Goal: Use online tool/utility: Utilize a website feature to perform a specific function

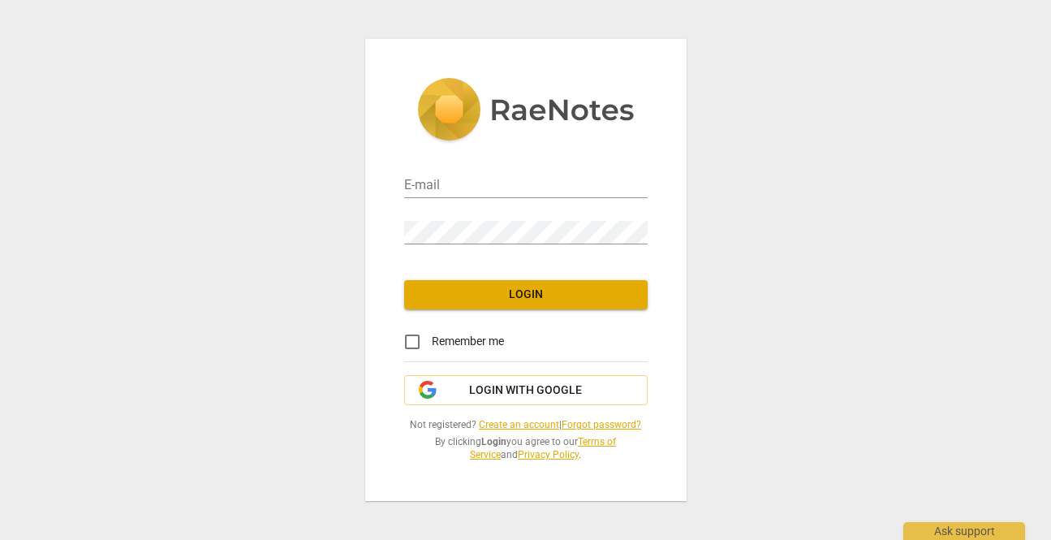
type input "[PERSON_NAME][EMAIL_ADDRESS][DOMAIN_NAME]"
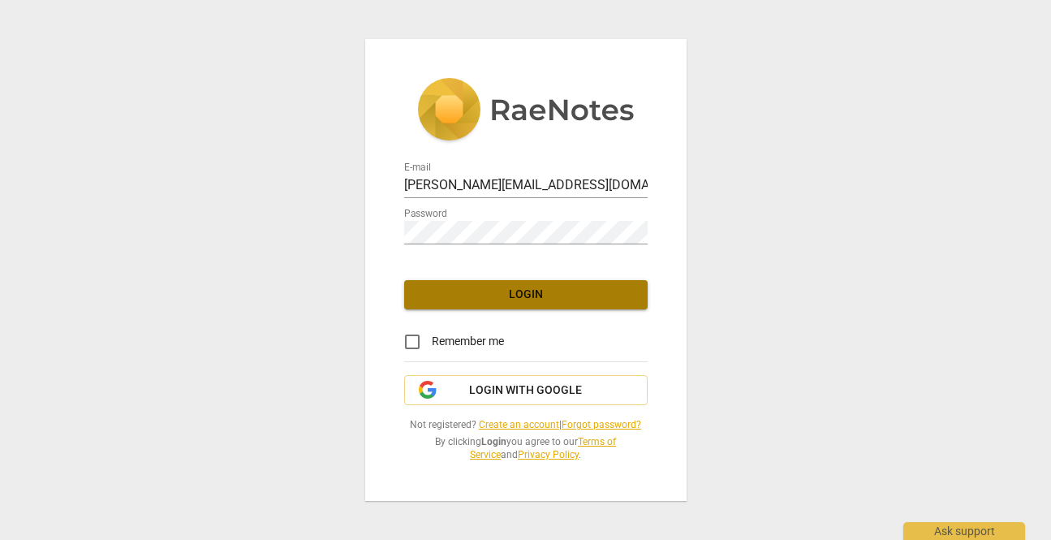
click at [529, 299] on span "Login" at bounding box center [526, 295] width 218 height 16
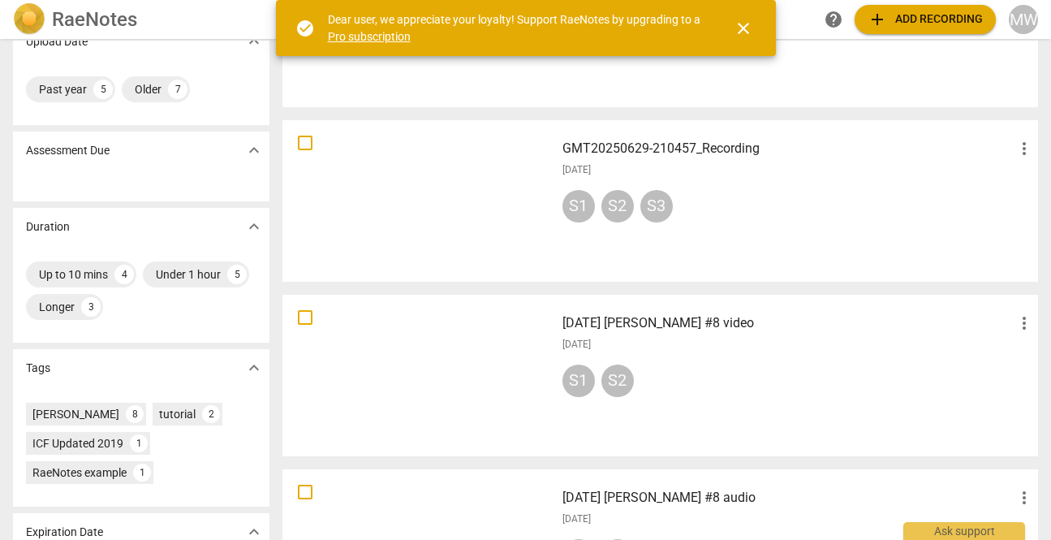
scroll to position [178, 0]
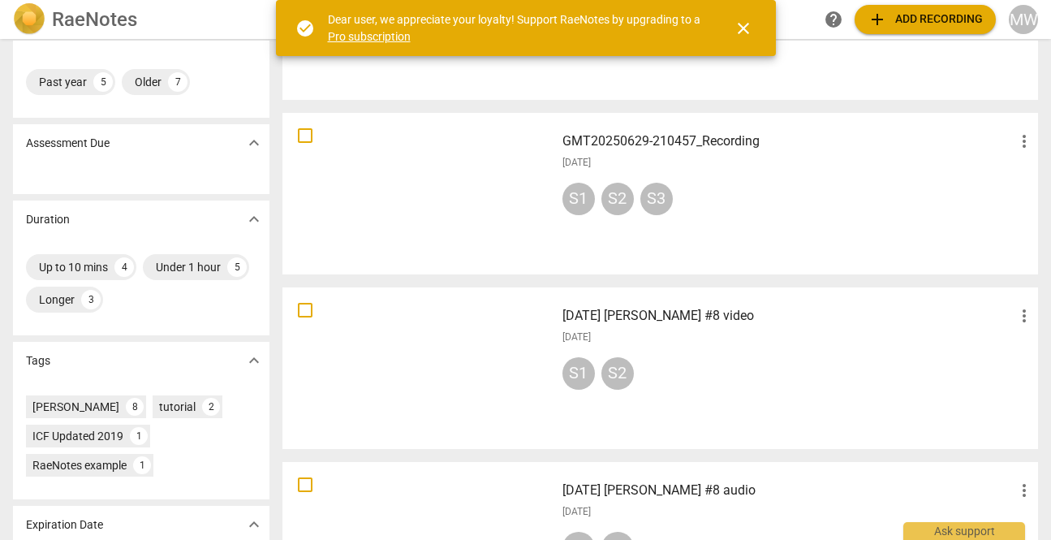
click at [420, 193] on div at bounding box center [418, 194] width 261 height 150
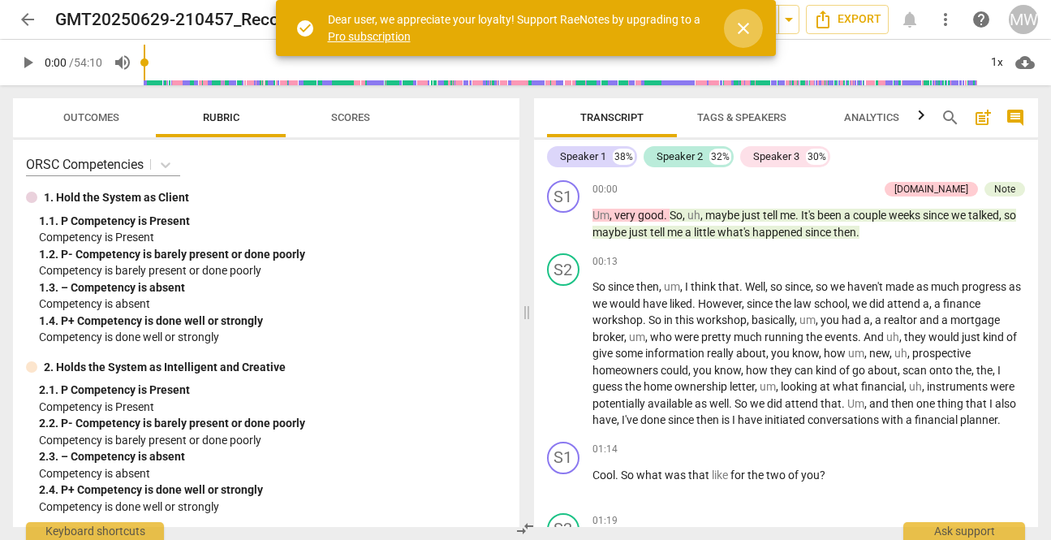
click at [742, 26] on span "close" at bounding box center [743, 28] width 19 height 19
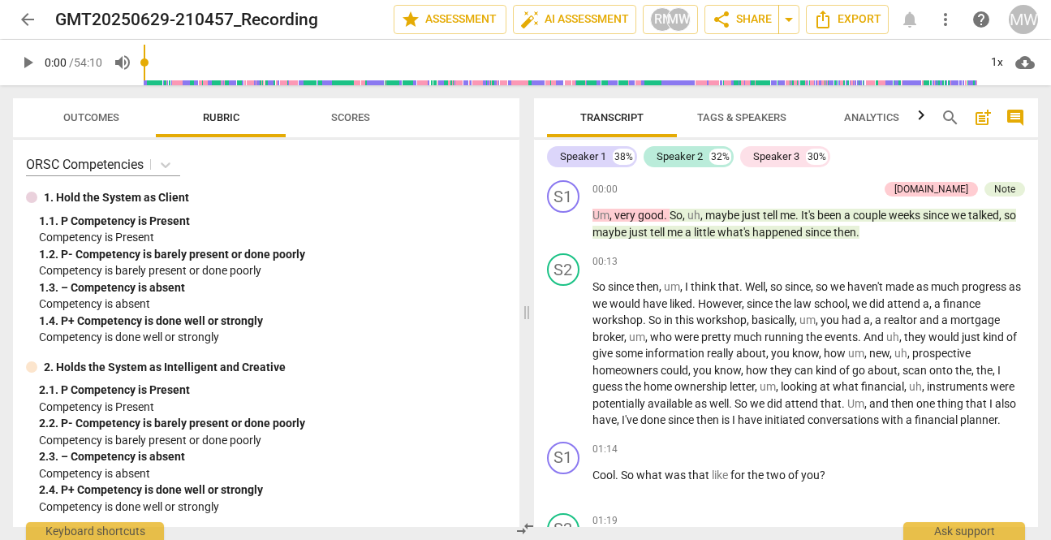
click at [24, 22] on span "arrow_back" at bounding box center [27, 19] width 19 height 19
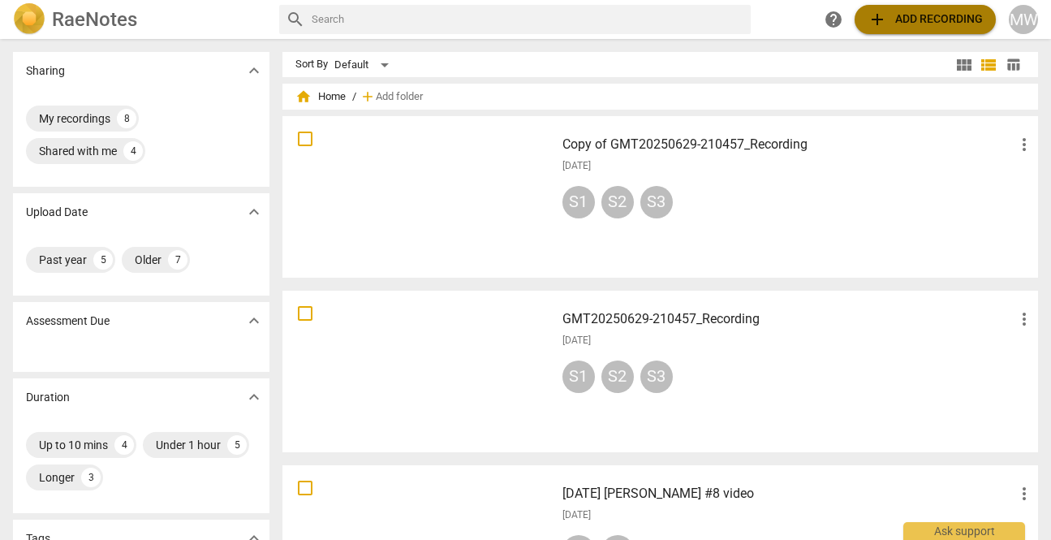
click at [905, 14] on span "add Add recording" at bounding box center [925, 19] width 115 height 19
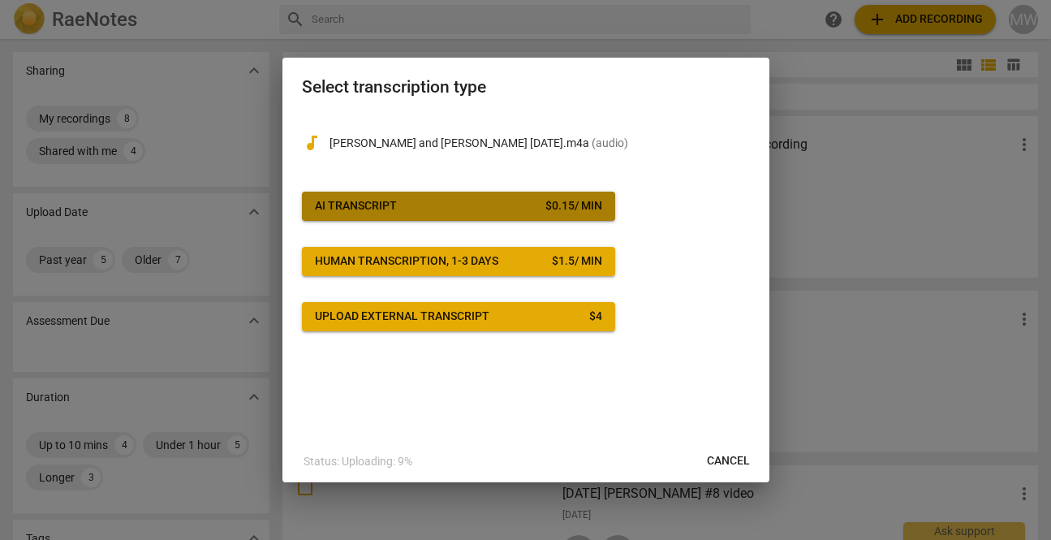
click at [548, 208] on div "$ 0.15 / min" at bounding box center [574, 206] width 57 height 16
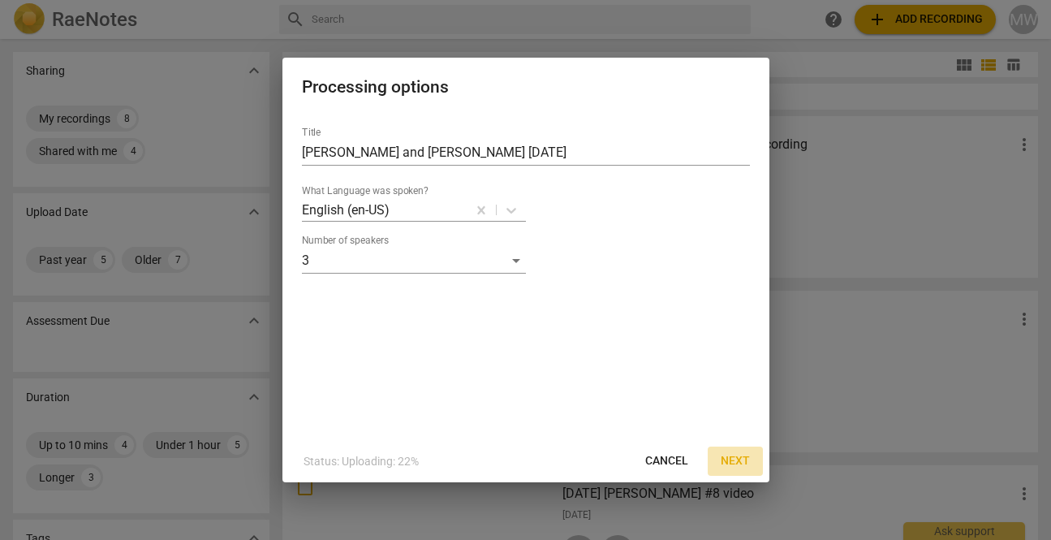
click at [735, 459] on span "Next" at bounding box center [735, 461] width 29 height 16
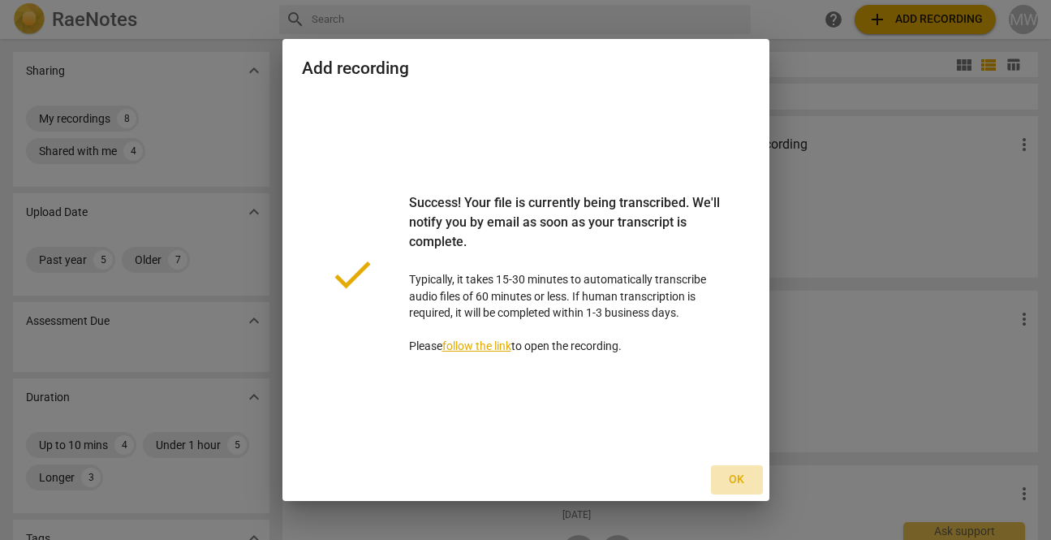
click at [735, 477] on span "Ok" at bounding box center [737, 480] width 26 height 16
